Goal: Task Accomplishment & Management: Manage account settings

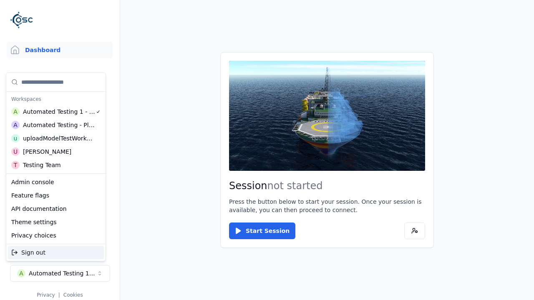
click at [54, 125] on div "Automated Testing - Playwright" at bounding box center [59, 125] width 72 height 8
click at [267, 150] on html "Support Dashboard Assets 3D Models Scenes Datasets Recordings Support Documenta…" at bounding box center [267, 150] width 534 height 300
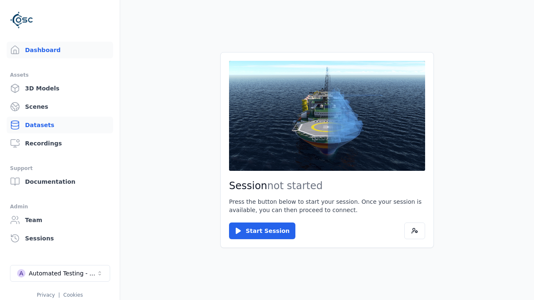
click at [56, 125] on link "Datasets" at bounding box center [60, 125] width 106 height 17
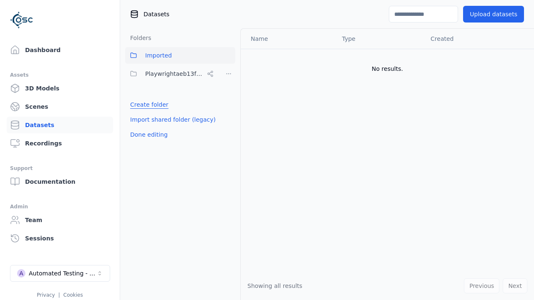
click at [147, 105] on link "Create folder" at bounding box center [149, 105] width 38 height 8
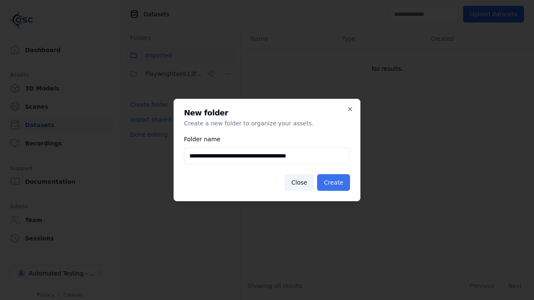
type input "**********"
click at [335, 183] on button "Create" at bounding box center [333, 182] width 33 height 17
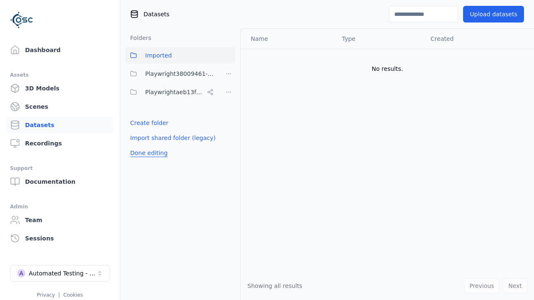
click at [147, 153] on button "Done editing" at bounding box center [149, 153] width 48 height 15
click at [140, 146] on button "Done editing" at bounding box center [149, 153] width 48 height 15
click at [229, 74] on html "Support Dashboard Assets 3D Models Scenes Datasets Recordings Support Documenta…" at bounding box center [267, 150] width 534 height 300
click at [228, 104] on div "Share" at bounding box center [232, 104] width 56 height 13
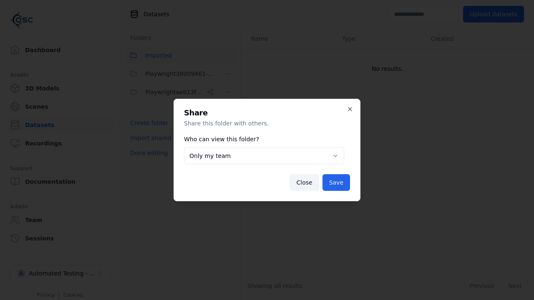
click at [264, 156] on button "Only my team" at bounding box center [264, 156] width 160 height 17
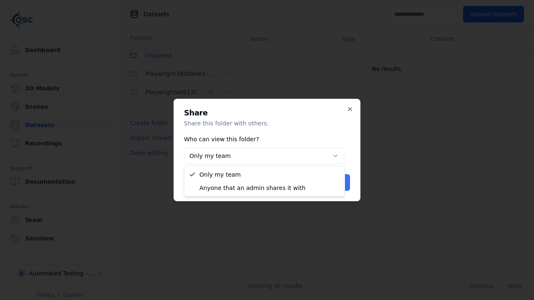
select select "****"
click at [337, 183] on button "Save" at bounding box center [337, 182] width 28 height 17
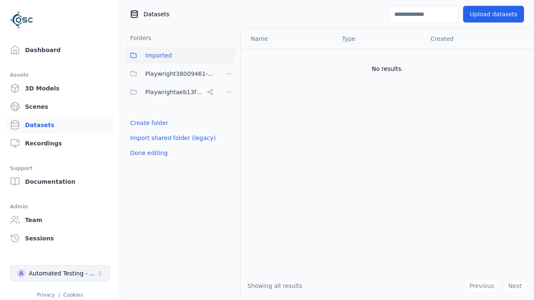
click at [147, 153] on button "Done editing" at bounding box center [149, 153] width 48 height 15
click at [60, 274] on div "Automated Testing - Playwright" at bounding box center [63, 274] width 68 height 8
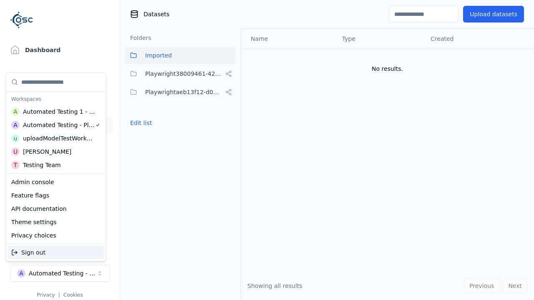
click at [54, 111] on div "Automated Testing 1 - Playwright" at bounding box center [59, 112] width 73 height 8
click at [267, 150] on html "Support Dashboard Assets 3D Models Scenes Datasets Recordings Support Documenta…" at bounding box center [267, 150] width 534 height 300
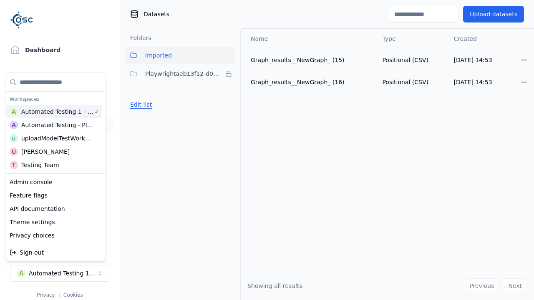
click at [140, 105] on button "Edit list" at bounding box center [141, 104] width 32 height 15
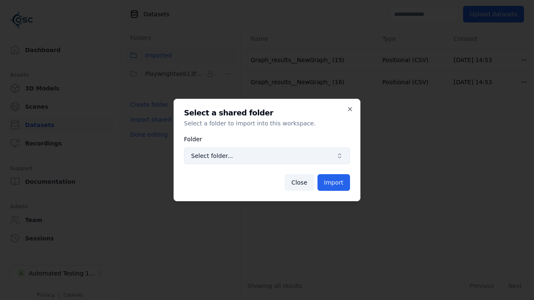
click at [267, 156] on span "Select folder..." at bounding box center [262, 156] width 142 height 8
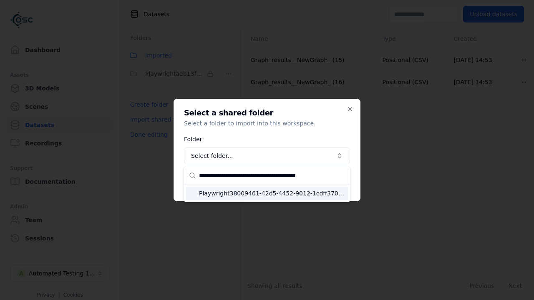
type input "**********"
click at [272, 193] on span "Playwright38009461-42d5-4452-9012-1cdff3709328" at bounding box center [272, 193] width 146 height 8
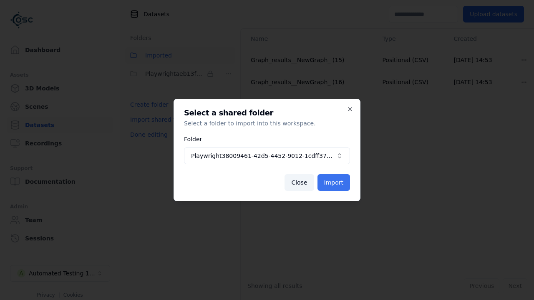
click at [334, 183] on button "Import" at bounding box center [334, 182] width 33 height 17
click at [147, 142] on button "Done editing" at bounding box center [149, 134] width 48 height 15
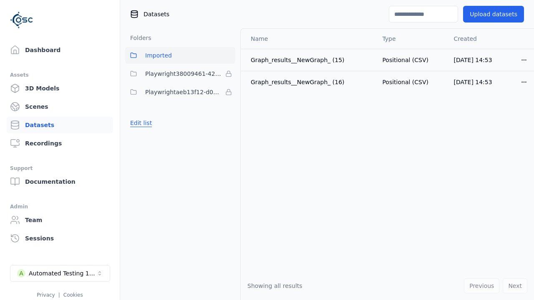
click at [140, 123] on button "Edit list" at bounding box center [141, 123] width 32 height 15
click at [229, 74] on html "Support Dashboard Assets 3D Models Scenes Datasets Recordings Support Documenta…" at bounding box center [267, 150] width 534 height 300
click at [267, 150] on html "Support Dashboard Assets 3D Models Scenes Datasets Recordings Support Documenta…" at bounding box center [267, 150] width 534 height 300
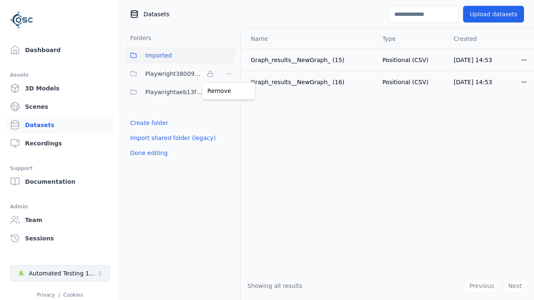
click at [147, 153] on button "Done editing" at bounding box center [149, 153] width 48 height 15
click at [60, 274] on div "Automated Testing 1 - Playwright" at bounding box center [63, 274] width 68 height 8
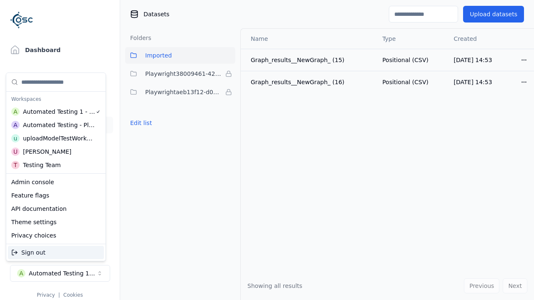
click at [54, 125] on div "Automated Testing - Playwright" at bounding box center [59, 125] width 72 height 8
click at [267, 150] on html "Support Dashboard Assets 3D Models Scenes Datasets Recordings Support Documenta…" at bounding box center [267, 150] width 534 height 300
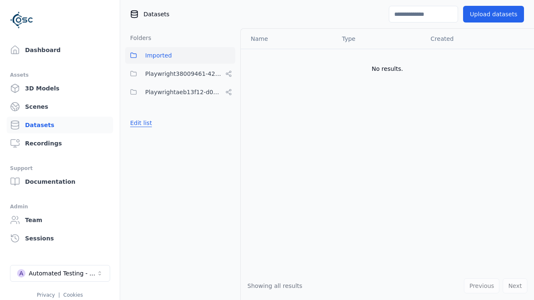
click at [140, 123] on button "Edit list" at bounding box center [141, 123] width 32 height 15
click at [229, 74] on html "Support Dashboard Assets 3D Models Scenes Datasets Recordings Support Documenta…" at bounding box center [267, 150] width 534 height 300
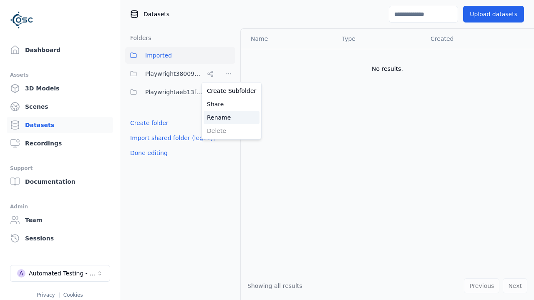
click at [228, 117] on div "Rename" at bounding box center [232, 117] width 56 height 13
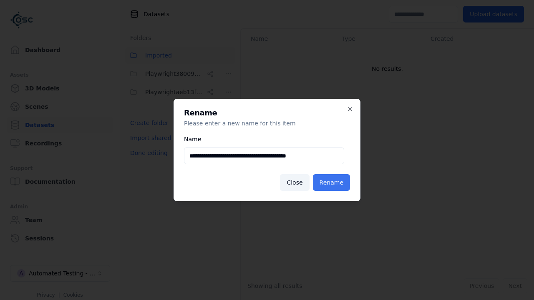
click at [264, 156] on input "**********" at bounding box center [264, 156] width 160 height 17
type input "**********"
click at [333, 183] on button "Rename" at bounding box center [331, 182] width 37 height 17
click at [147, 153] on button "Done editing" at bounding box center [149, 153] width 48 height 15
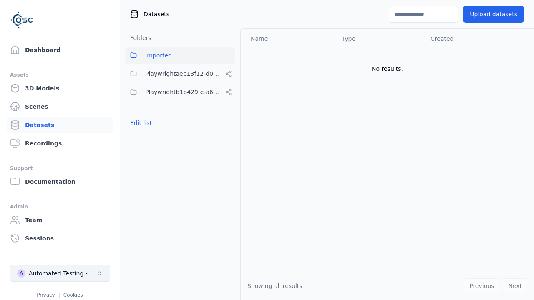
click at [60, 274] on div "Automated Testing - Playwright" at bounding box center [63, 274] width 68 height 8
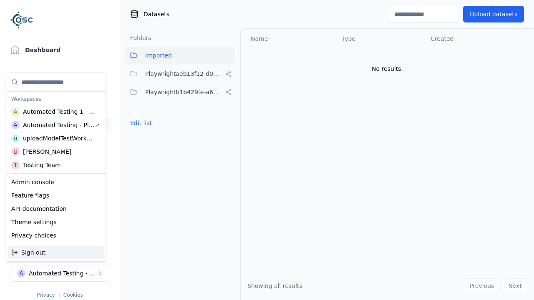
click at [54, 111] on div "Automated Testing 1 - Playwright" at bounding box center [59, 112] width 73 height 8
click at [267, 150] on html "Support Dashboard Assets 3D Models Scenes Datasets Recordings Support Documenta…" at bounding box center [267, 150] width 534 height 300
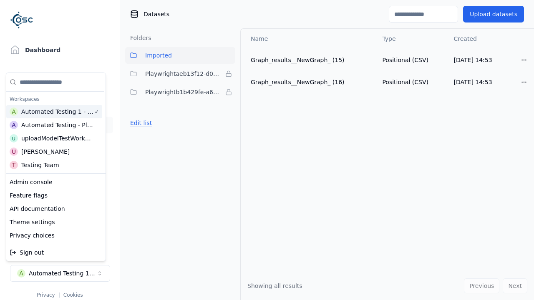
click at [140, 123] on button "Edit list" at bounding box center [141, 123] width 32 height 15
click at [229, 92] on html "Support Dashboard Assets 3D Models Scenes Datasets Recordings Support Documenta…" at bounding box center [267, 150] width 534 height 300
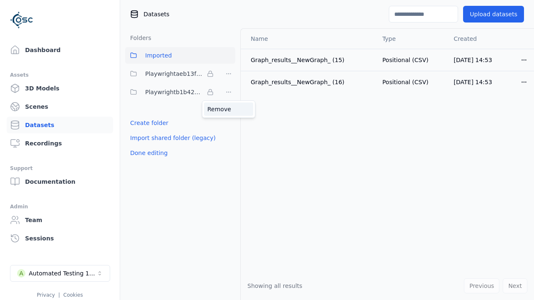
click at [229, 109] on div "Remove" at bounding box center [228, 109] width 49 height 13
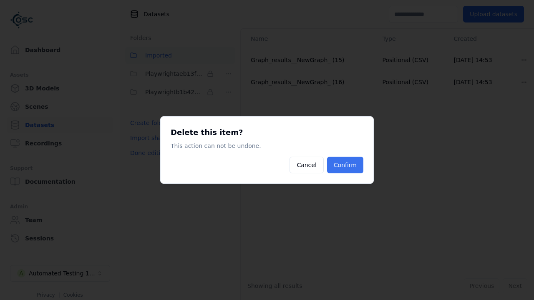
click at [346, 165] on button "Confirm" at bounding box center [345, 165] width 36 height 17
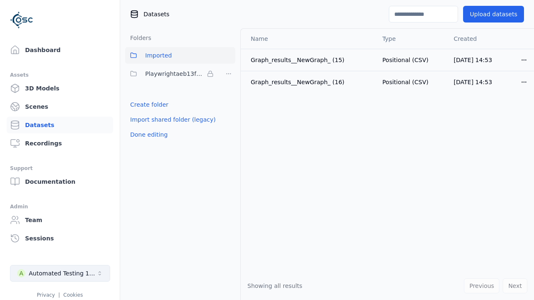
click at [147, 135] on button "Done editing" at bounding box center [149, 134] width 48 height 15
click at [60, 274] on div "Automated Testing 1 - Playwright" at bounding box center [63, 274] width 68 height 8
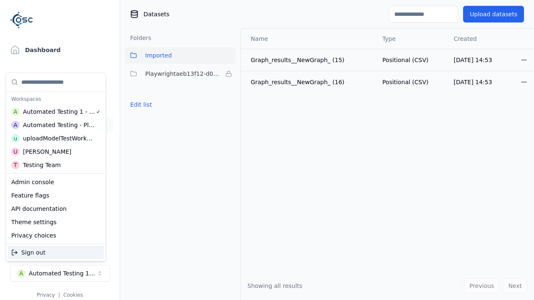
click at [54, 125] on div "Automated Testing - Playwright" at bounding box center [59, 125] width 72 height 8
click at [267, 150] on html "Support Dashboard Assets 3D Models Scenes Datasets Recordings Support Documenta…" at bounding box center [267, 150] width 534 height 300
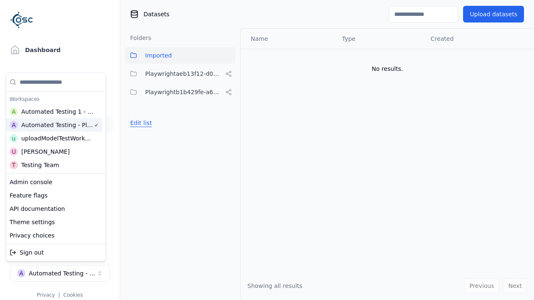
click at [140, 123] on button "Edit list" at bounding box center [141, 123] width 32 height 15
click at [229, 92] on html "Support Dashboard Assets 3D Models Scenes Datasets Recordings Support Documenta…" at bounding box center [267, 150] width 534 height 300
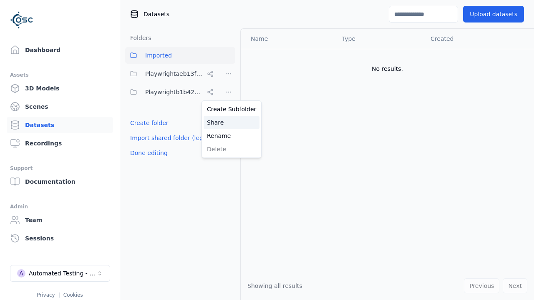
click at [228, 122] on div "Share" at bounding box center [232, 122] width 56 height 13
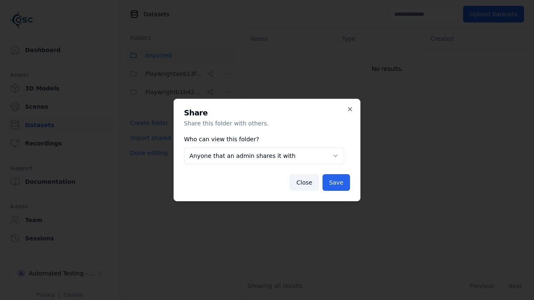
click at [264, 156] on button "Anyone that an admin shares it with" at bounding box center [264, 156] width 160 height 17
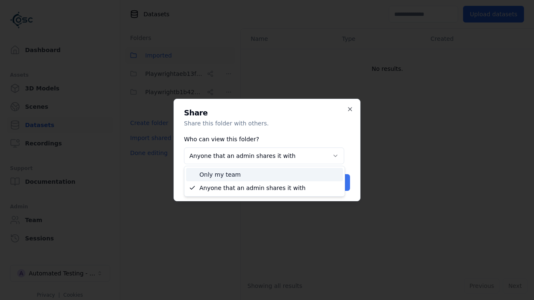
select select "*****"
click at [337, 183] on button "Save" at bounding box center [337, 182] width 28 height 17
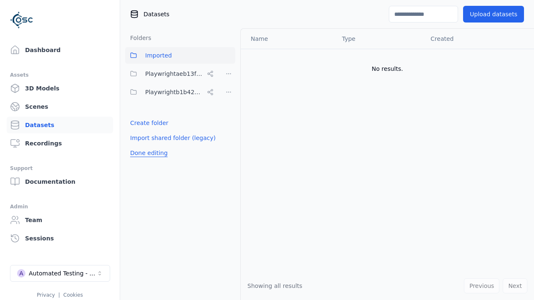
click at [147, 153] on button "Done editing" at bounding box center [149, 153] width 48 height 15
click at [140, 146] on button "Done editing" at bounding box center [149, 153] width 48 height 15
click at [229, 92] on html "Support Dashboard Assets 3D Models Scenes Datasets Recordings Support Documenta…" at bounding box center [267, 150] width 534 height 300
click at [228, 149] on div "Delete" at bounding box center [232, 149] width 56 height 13
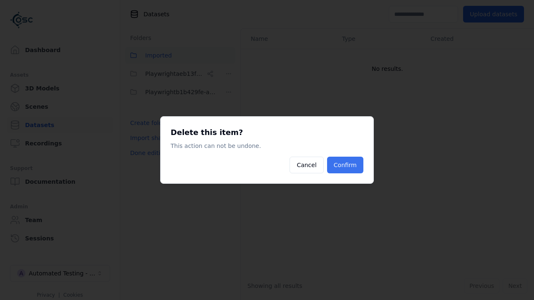
click at [346, 165] on button "Confirm" at bounding box center [345, 165] width 36 height 17
click at [147, 146] on button "Done editing" at bounding box center [149, 153] width 48 height 15
